Goal: Task Accomplishment & Management: Manage account settings

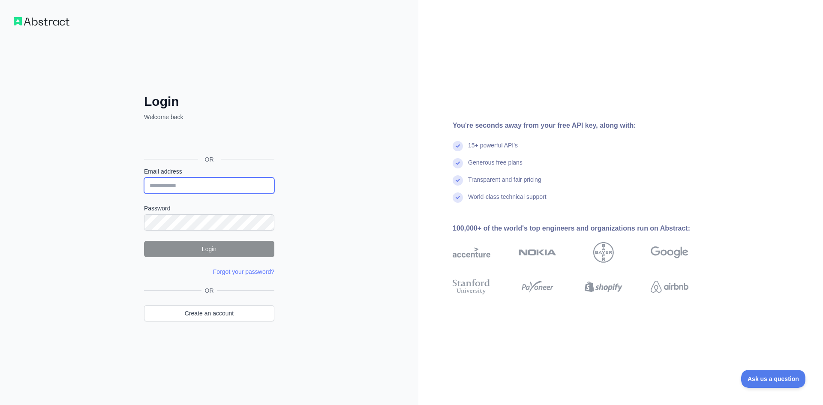
type input "**********"
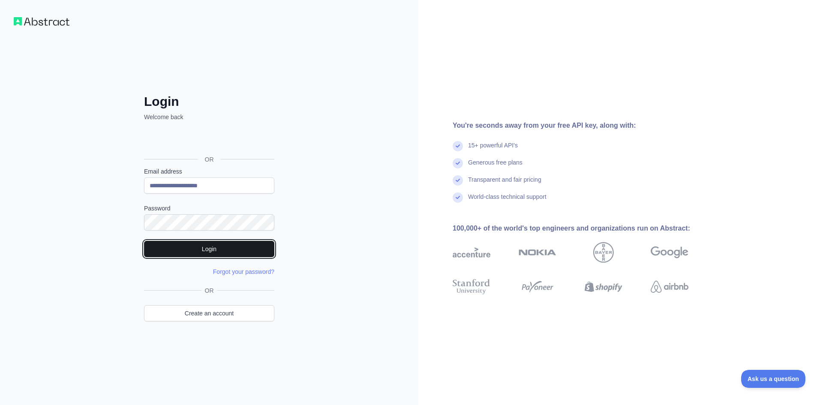
click at [237, 245] on button "Login" at bounding box center [209, 249] width 130 height 16
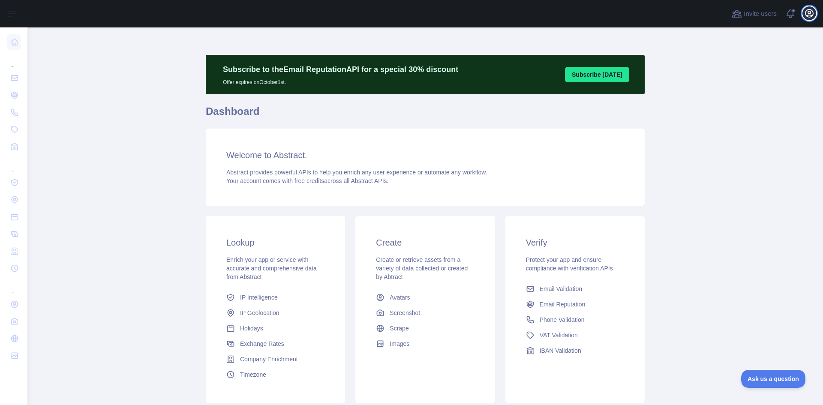
click at [809, 15] on icon "button" at bounding box center [809, 13] width 8 height 8
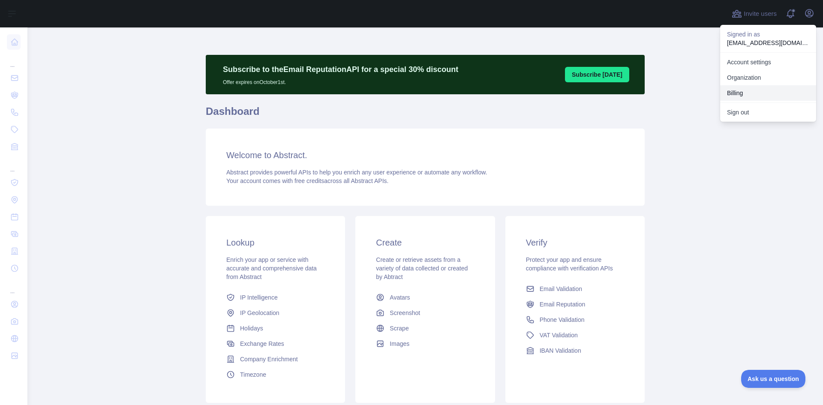
click at [742, 95] on button "Billing" at bounding box center [768, 92] width 96 height 15
